Goal: Information Seeking & Learning: Learn about a topic

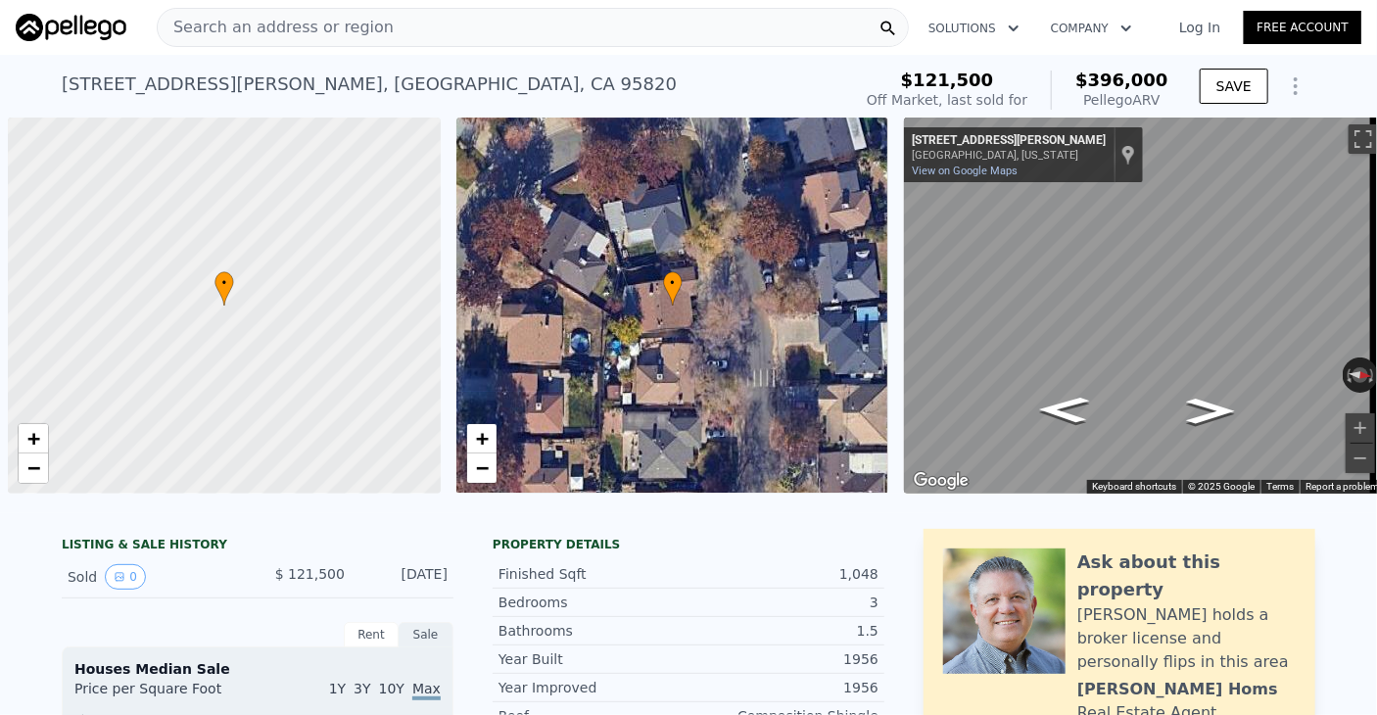
scroll to position [0, 8]
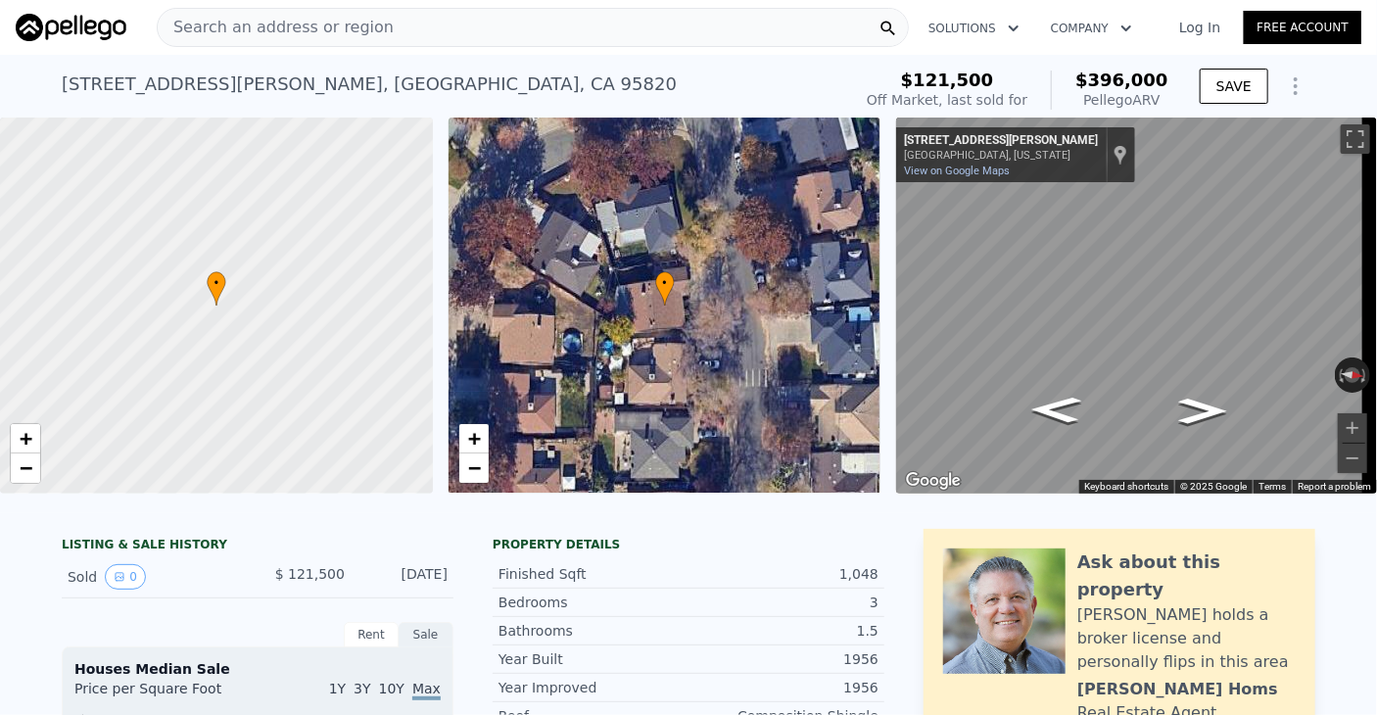
click at [678, 574] on div "Finished Sqft 1,048" at bounding box center [689, 574] width 392 height 28
click at [618, 21] on div "Search an address or region" at bounding box center [533, 27] width 752 height 39
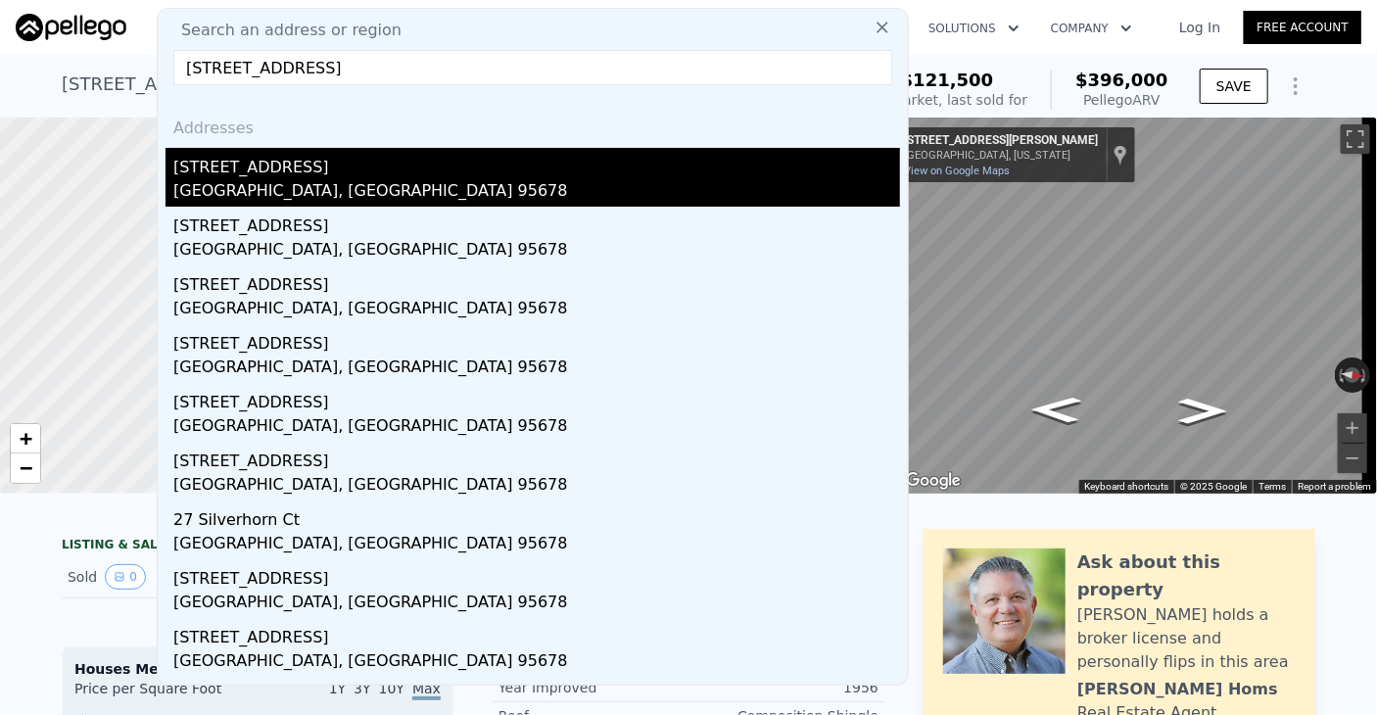
type input "[STREET_ADDRESS]"
click at [253, 180] on div "[GEOGRAPHIC_DATA], [GEOGRAPHIC_DATA] 95678" at bounding box center [536, 192] width 727 height 27
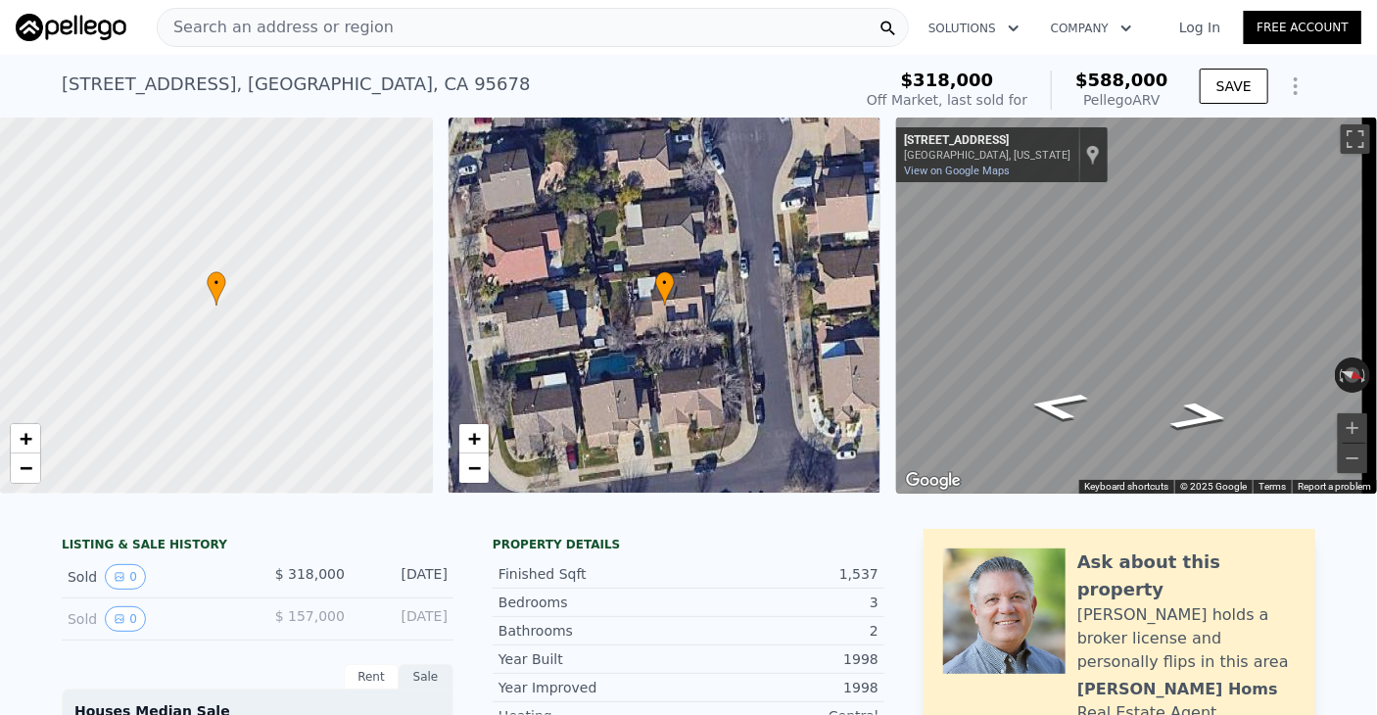
click at [686, 20] on div "Search an address or region" at bounding box center [533, 27] width 752 height 39
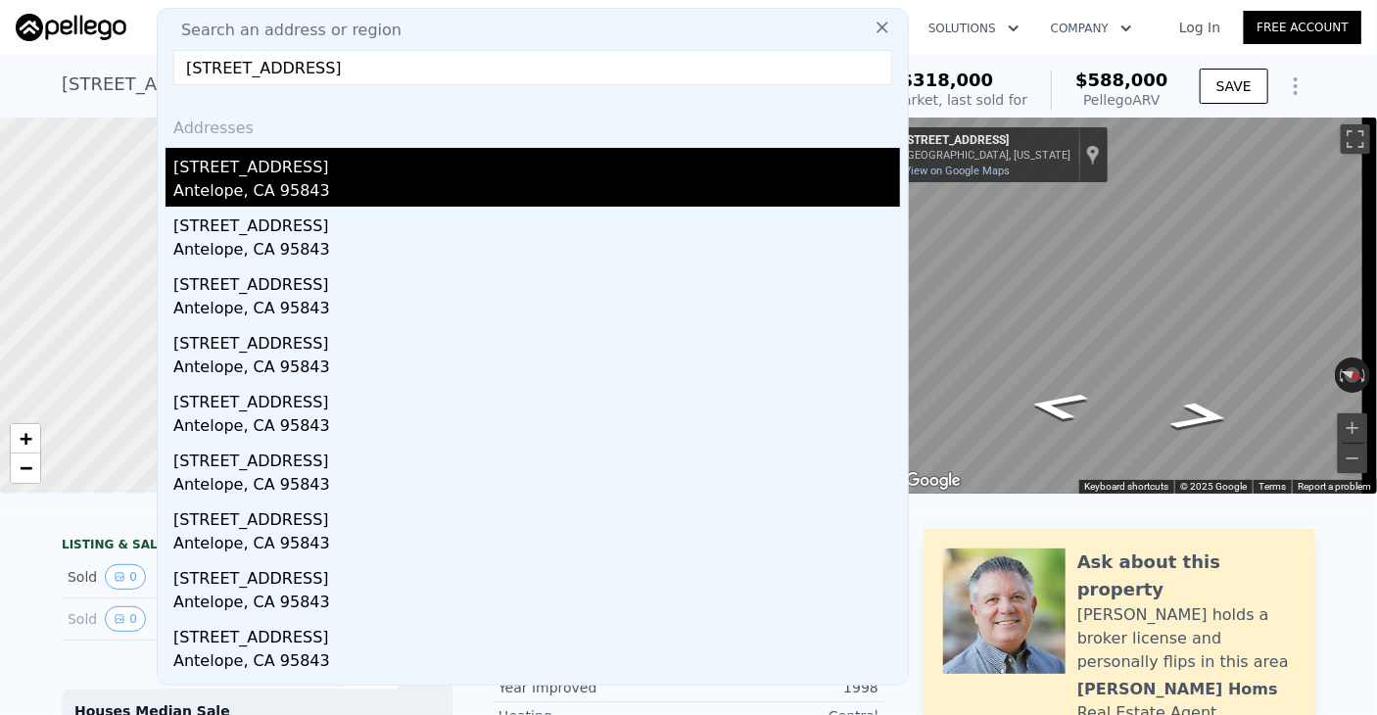
type input "[STREET_ADDRESS]"
click at [249, 193] on div "Antelope, CA 95843" at bounding box center [536, 192] width 727 height 27
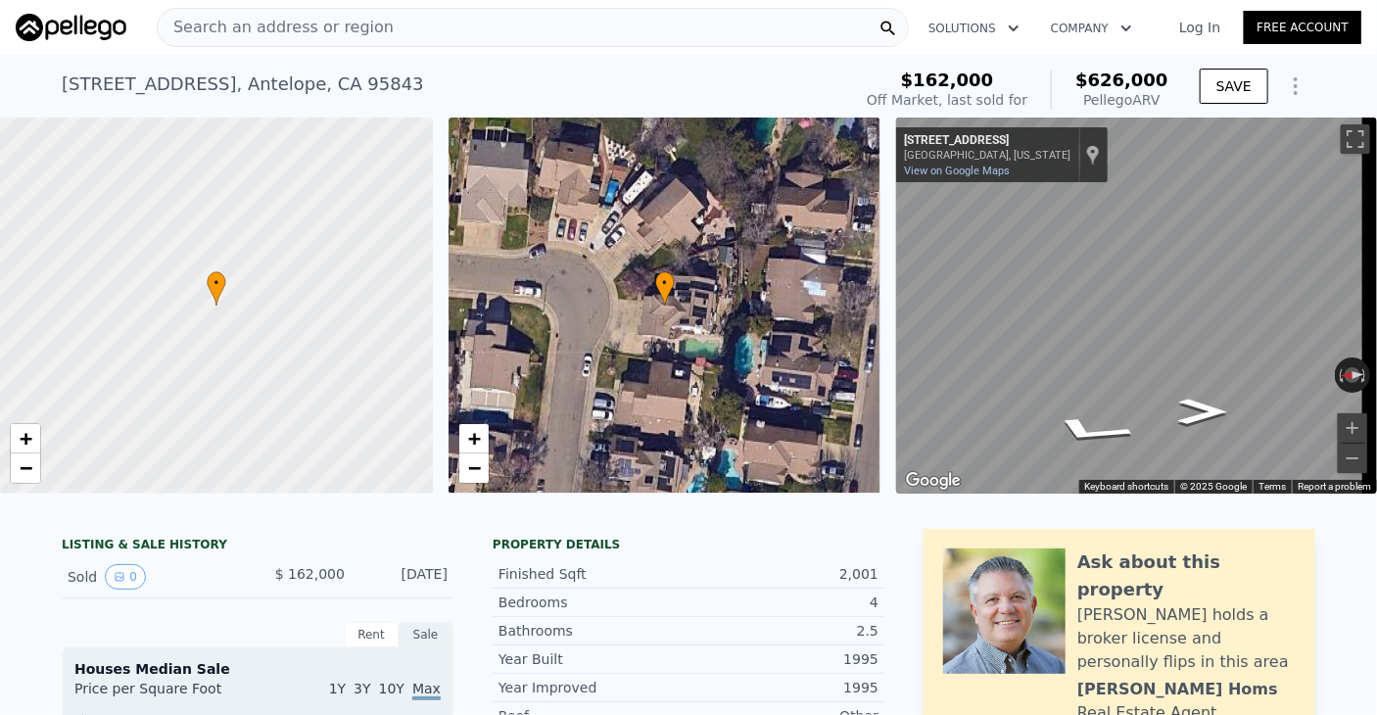
click at [414, 21] on div "Search an address or region" at bounding box center [533, 27] width 752 height 39
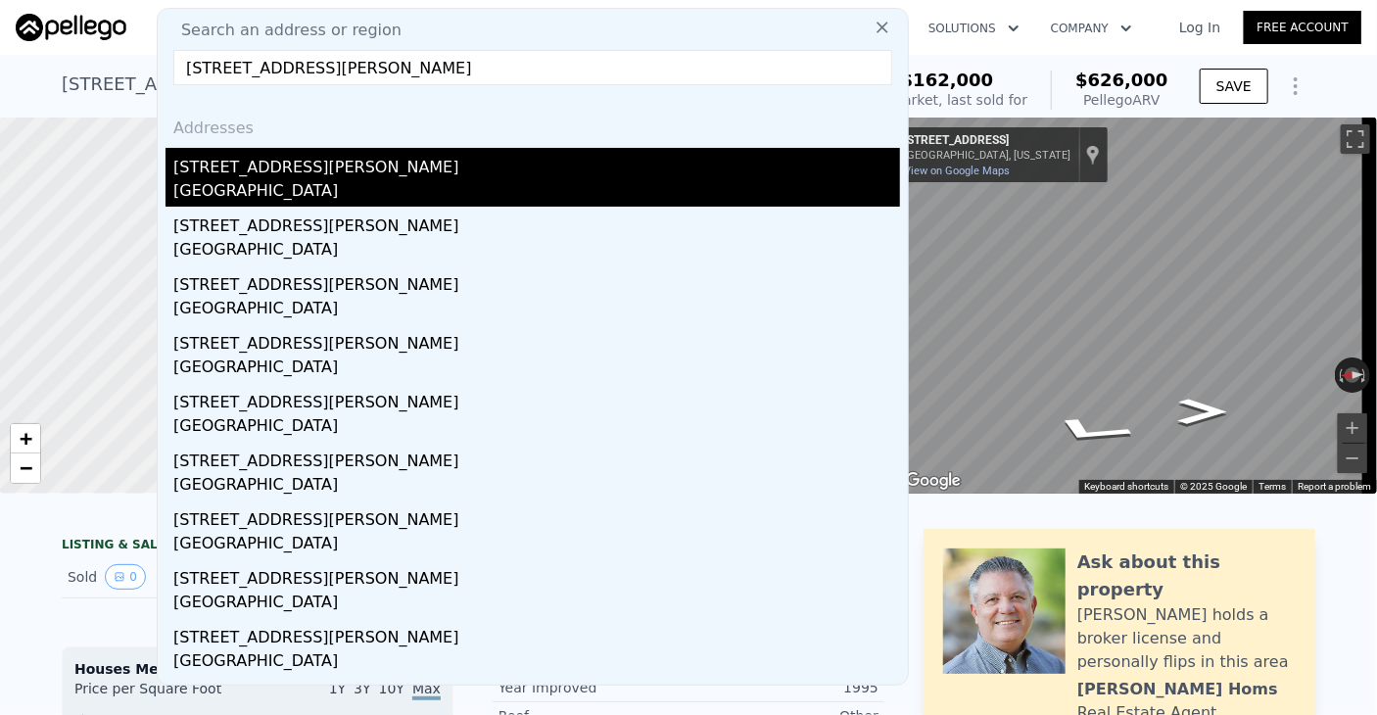
type input "[STREET_ADDRESS][PERSON_NAME]"
click at [255, 188] on div "[GEOGRAPHIC_DATA]" at bounding box center [536, 192] width 727 height 27
